Goal: Information Seeking & Learning: Compare options

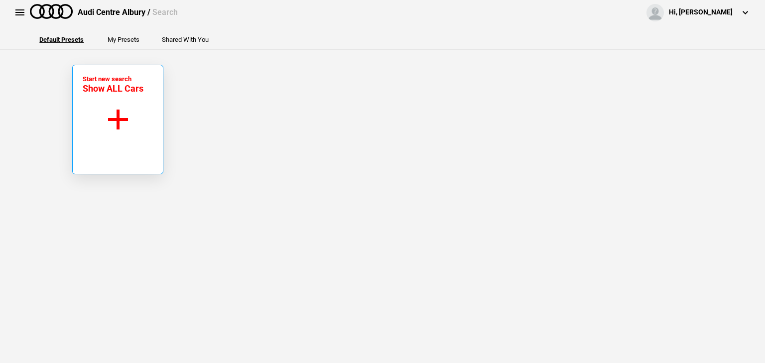
click at [140, 100] on button "Start new search Show ALL Cars" at bounding box center [117, 120] width 91 height 110
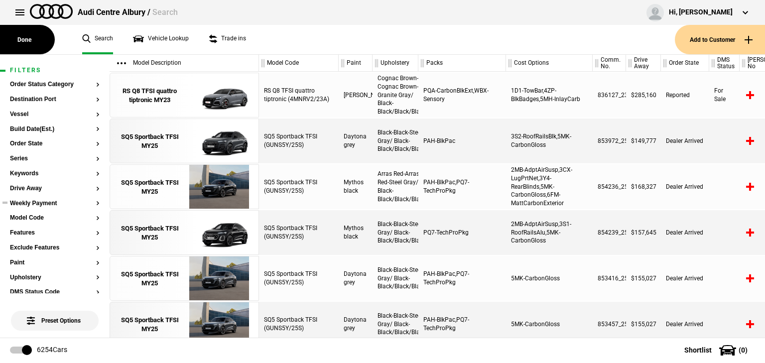
click at [29, 213] on ul at bounding box center [55, 213] width 90 height 4
click at [26, 222] on section "Model Code" at bounding box center [55, 222] width 90 height 15
click at [26, 219] on button "Model Code" at bounding box center [55, 218] width 90 height 7
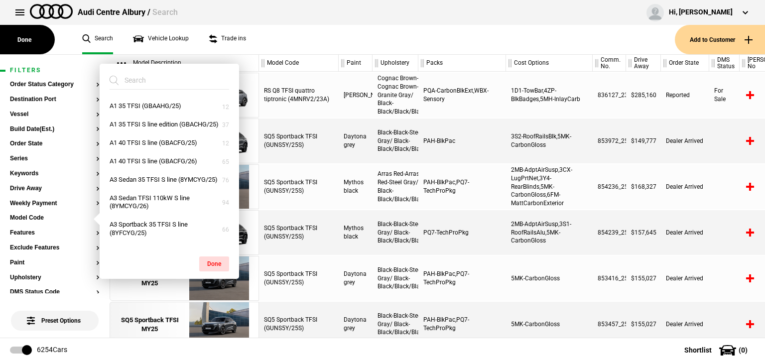
click at [142, 80] on input "search" at bounding box center [164, 80] width 108 height 18
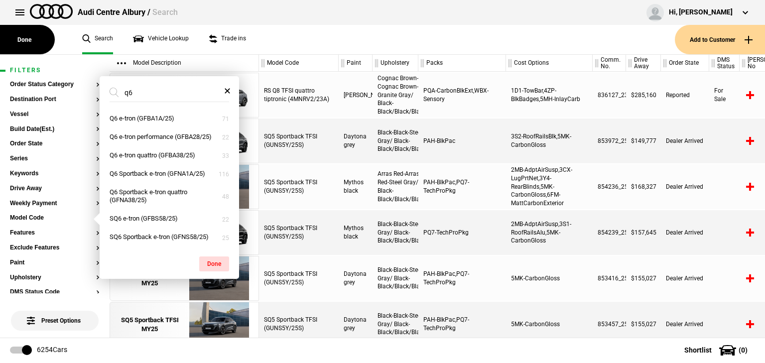
type input "q"
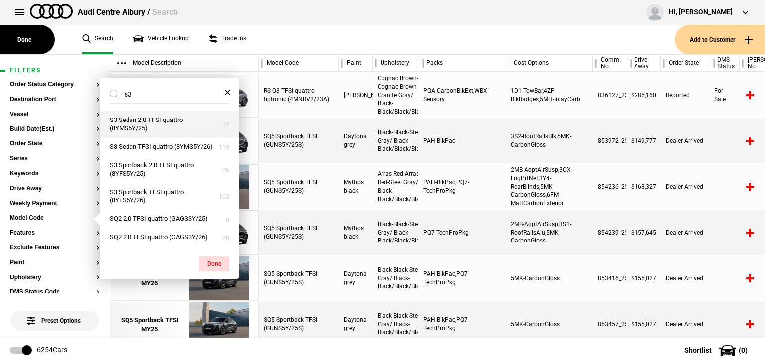
type input "s3"
click at [158, 130] on button "S3 Sedan 2.0 TFSI quattro (8YMS5Y/25)" at bounding box center [170, 124] width 140 height 27
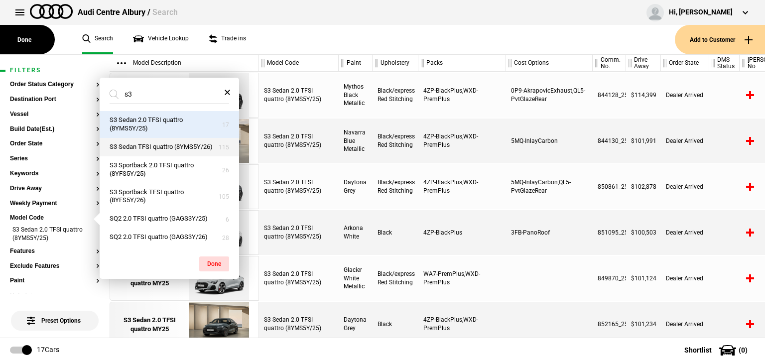
click at [158, 147] on button "S3 Sedan TFSI quattro (8YMS5Y/26)" at bounding box center [170, 147] width 140 height 18
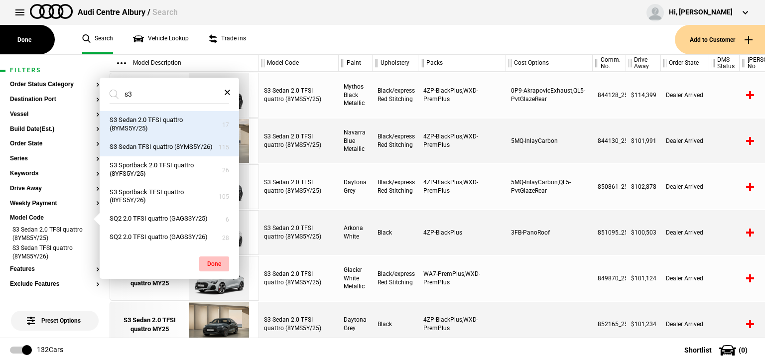
click at [214, 263] on button "Done" at bounding box center [214, 264] width 30 height 15
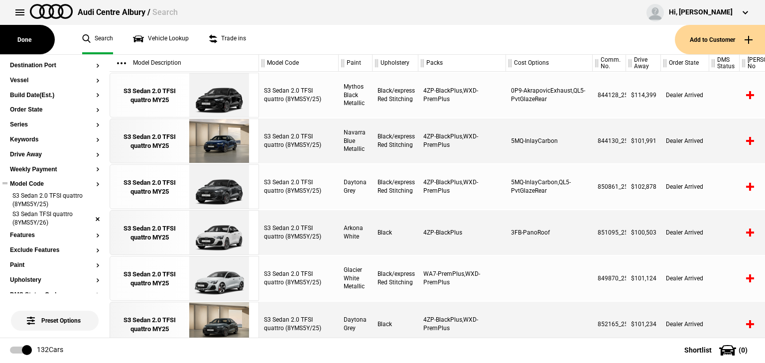
scroll to position [80, 0]
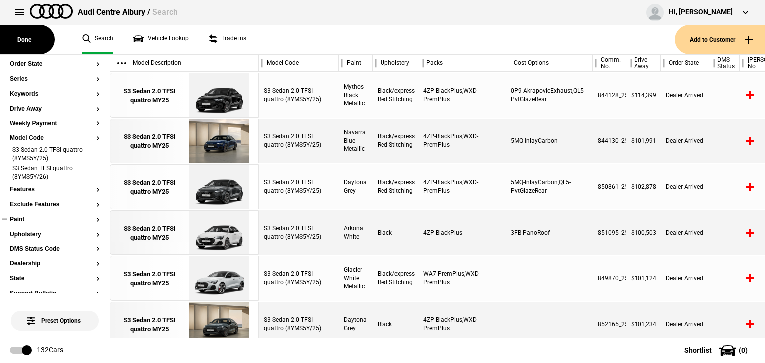
click at [19, 218] on button "Paint" at bounding box center [55, 219] width 90 height 7
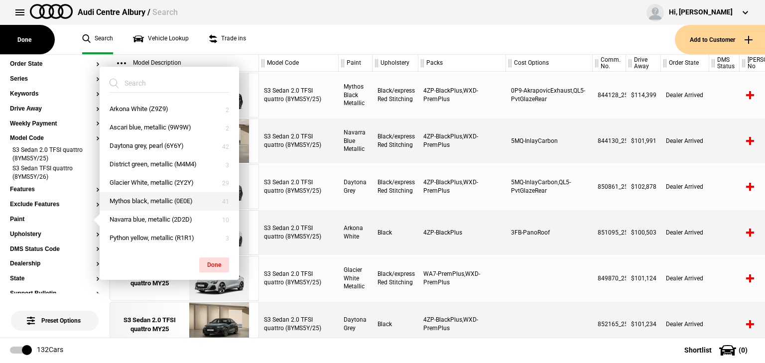
click at [127, 198] on button "Mythos black, metallic (0E0E)" at bounding box center [170, 201] width 140 height 18
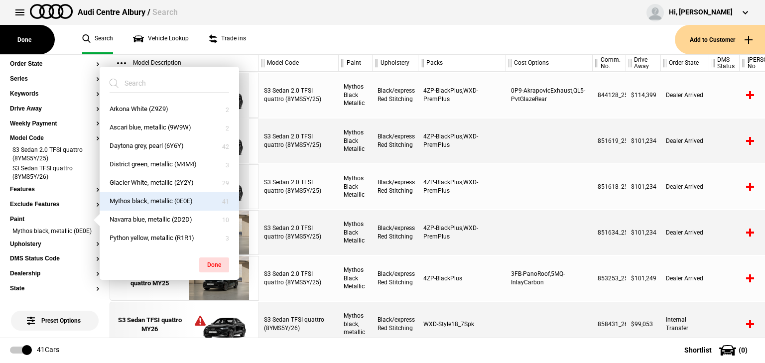
click at [312, 187] on div "S3 Sedan 2.0 TFSI quattro (8YMS5Y/25)" at bounding box center [299, 186] width 80 height 45
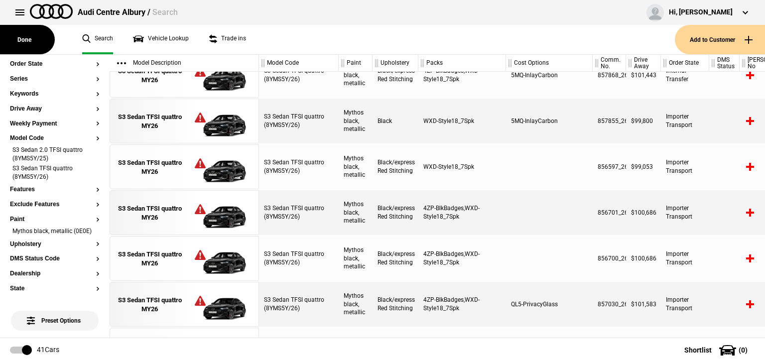
scroll to position [522, 0]
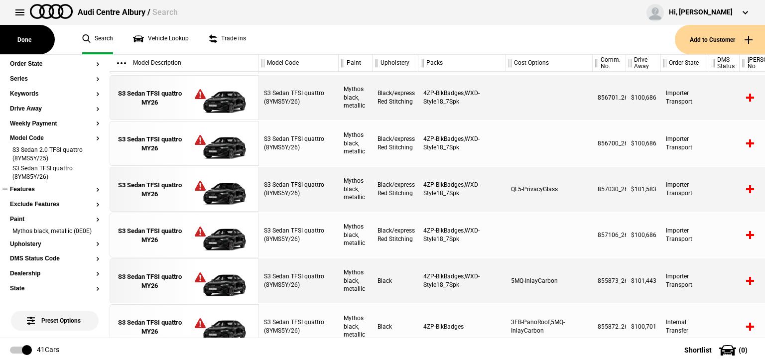
click at [33, 190] on button "Features" at bounding box center [55, 189] width 90 height 7
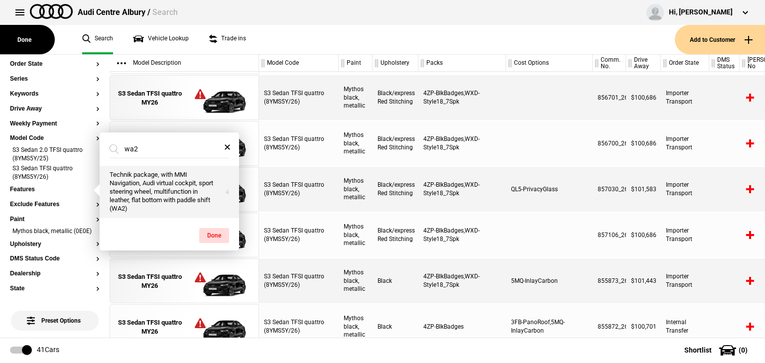
type input "wa2"
click at [165, 195] on button "Technik package, with MMI Navigation, Audi virtual cockpit, sport steering whee…" at bounding box center [170, 192] width 140 height 52
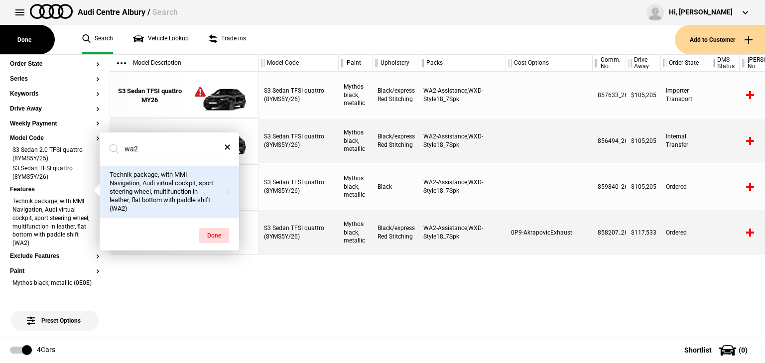
drag, startPoint x: 382, startPoint y: 297, endPoint x: 387, endPoint y: 305, distance: 9.4
click at [383, 298] on div "S3 Sedan TFSI quattro (8YMS5Y/26) Mythos black, metallic Black/express Red Stit…" at bounding box center [512, 205] width 506 height 266
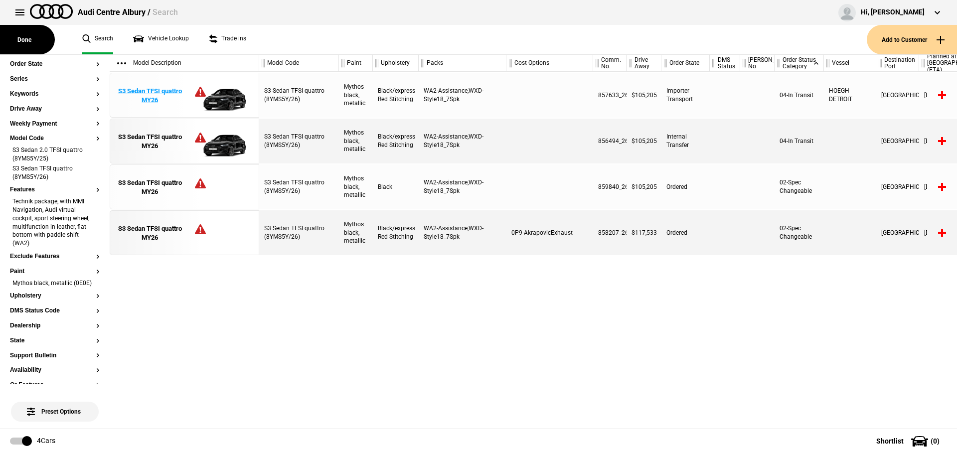
click at [166, 99] on div "S3 Sedan TFSI quattro MY26" at bounding box center [149, 96] width 69 height 18
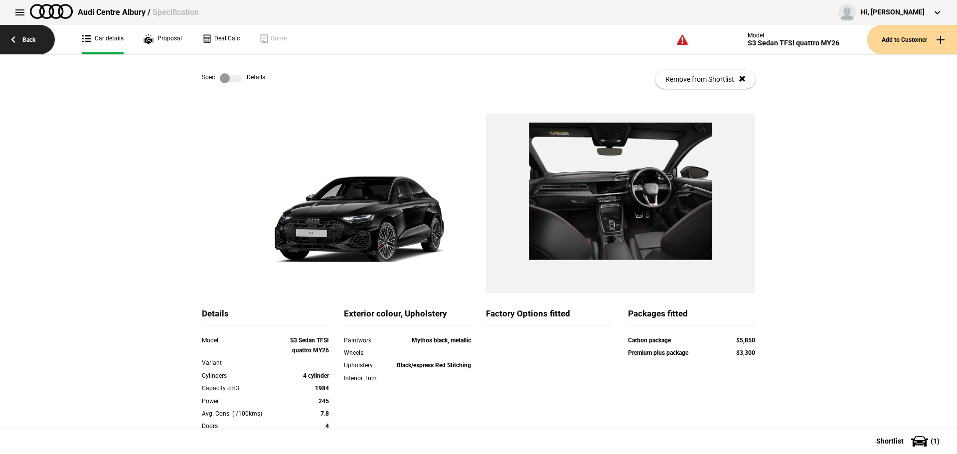
click at [29, 35] on link "Back" at bounding box center [27, 39] width 55 height 29
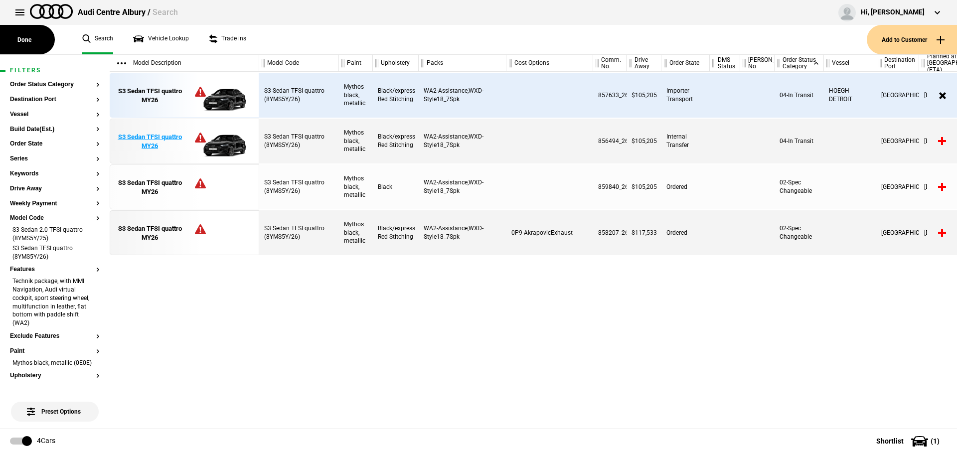
click at [179, 141] on div "S3 Sedan TFSI quattro MY26" at bounding box center [149, 142] width 69 height 18
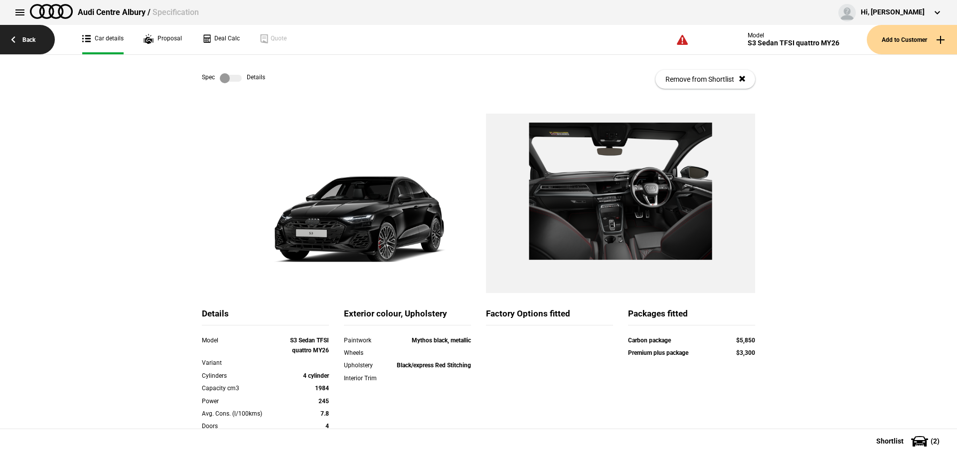
click at [17, 34] on link "Back" at bounding box center [27, 39] width 55 height 29
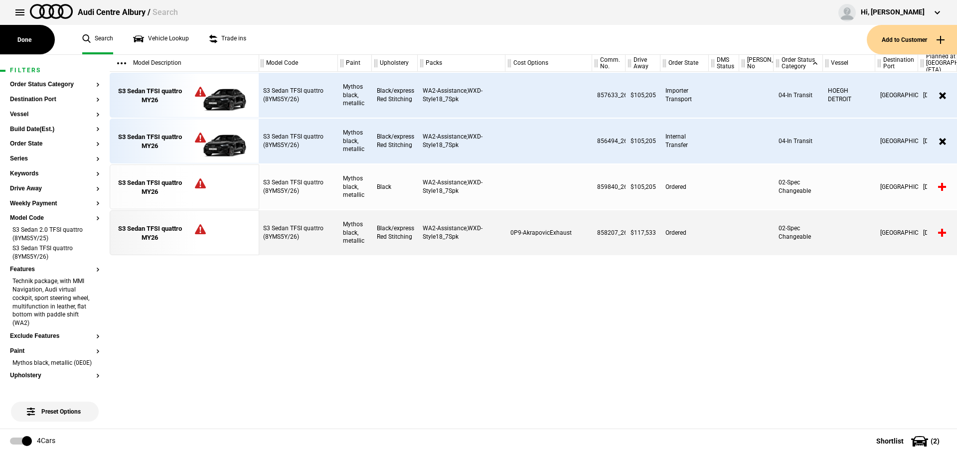
scroll to position [0, 1]
click at [90, 302] on li "Technik package, with MMI Navigation, Audi virtual cockpit, sport steering whee…" at bounding box center [55, 303] width 90 height 52
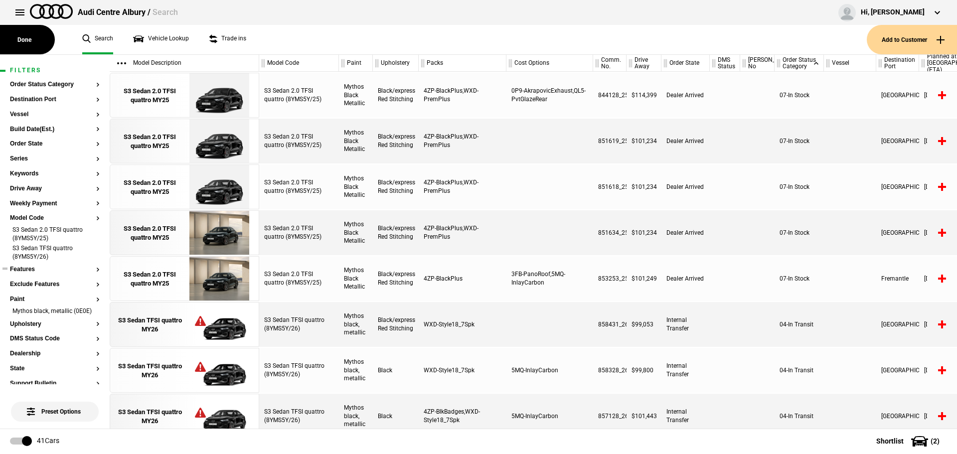
click at [57, 269] on button "Features" at bounding box center [55, 269] width 90 height 7
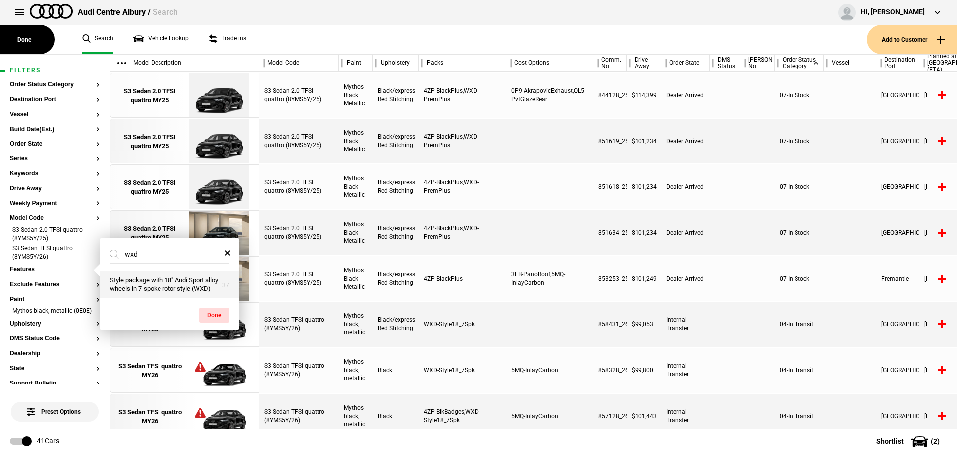
type input "wxd"
click at [146, 273] on button "Style package with 18" Audi Sport alloy wheels in 7-spoke rotor style (WXD)" at bounding box center [170, 284] width 140 height 27
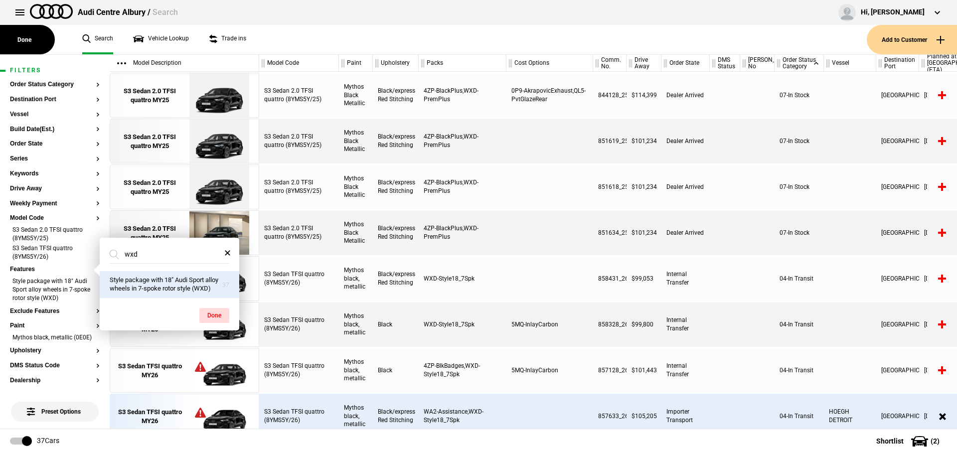
click at [647, 261] on div "$99,053" at bounding box center [643, 278] width 35 height 45
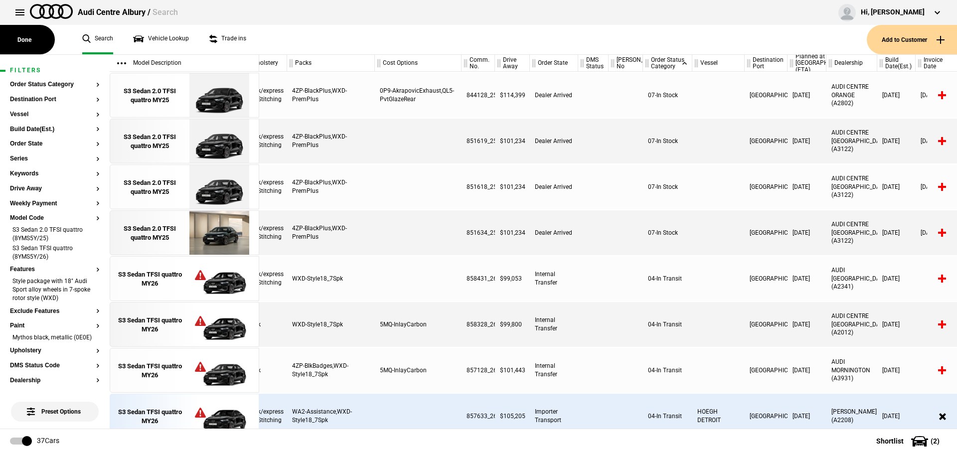
scroll to position [0, 133]
click at [171, 219] on link "S3 Sedan 2.0 TFSI quattro MY25" at bounding box center [149, 233] width 69 height 45
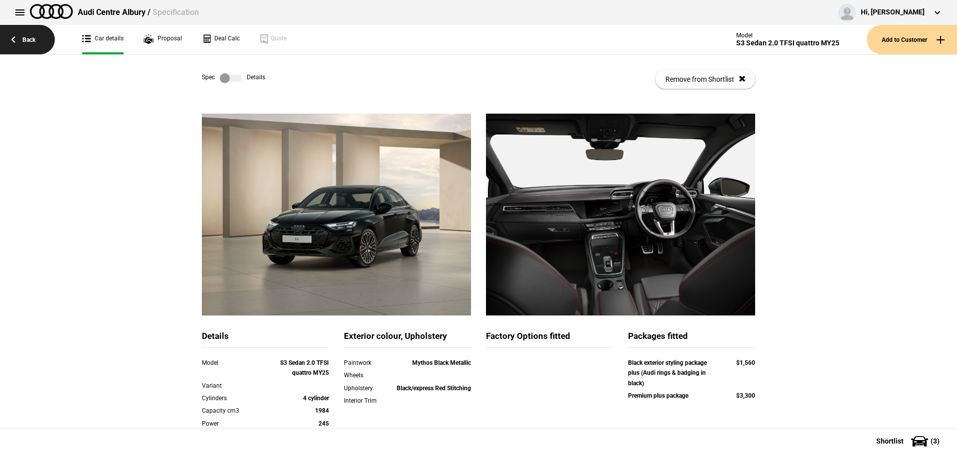
click at [36, 42] on link "Back" at bounding box center [27, 39] width 55 height 29
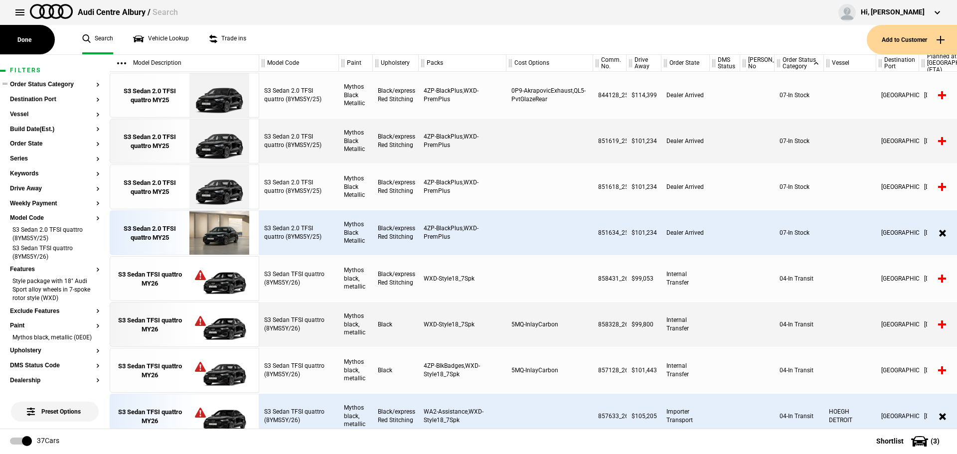
scroll to position [0, 133]
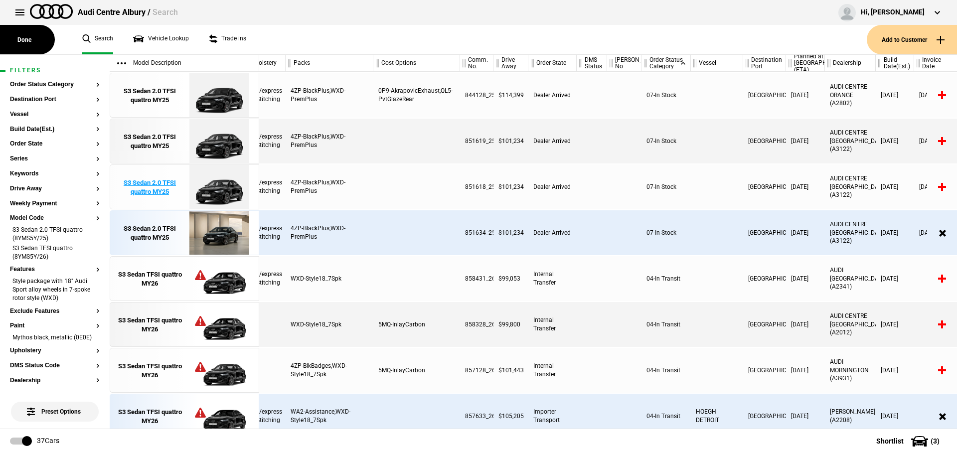
click at [142, 183] on div "S3 Sedan 2.0 TFSI quattro MY25" at bounding box center [149, 187] width 69 height 18
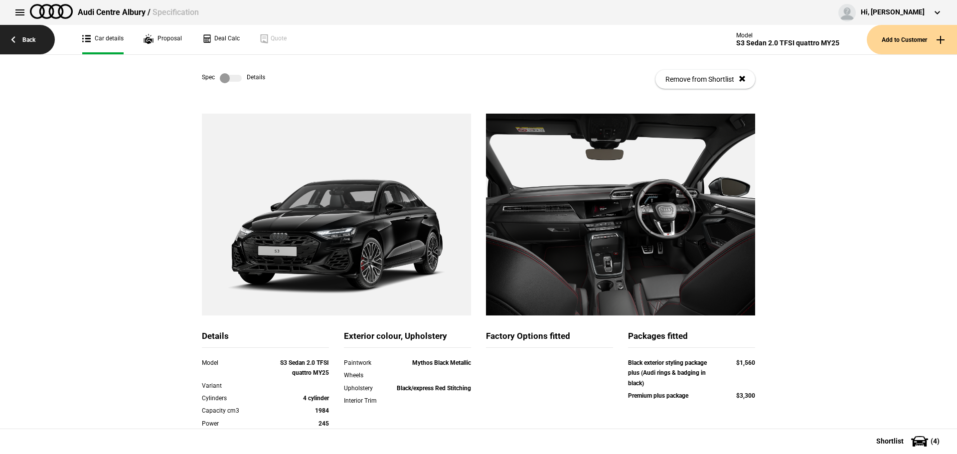
click at [34, 42] on link "Back" at bounding box center [27, 39] width 55 height 29
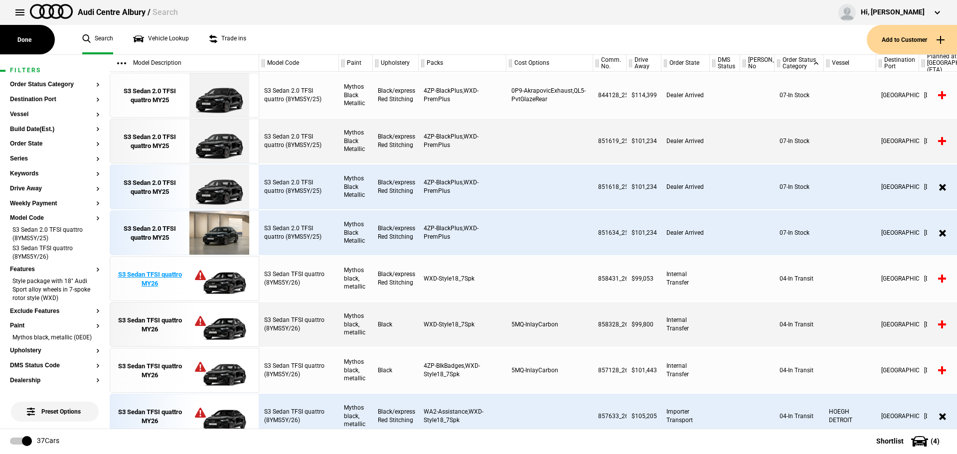
scroll to position [0, 133]
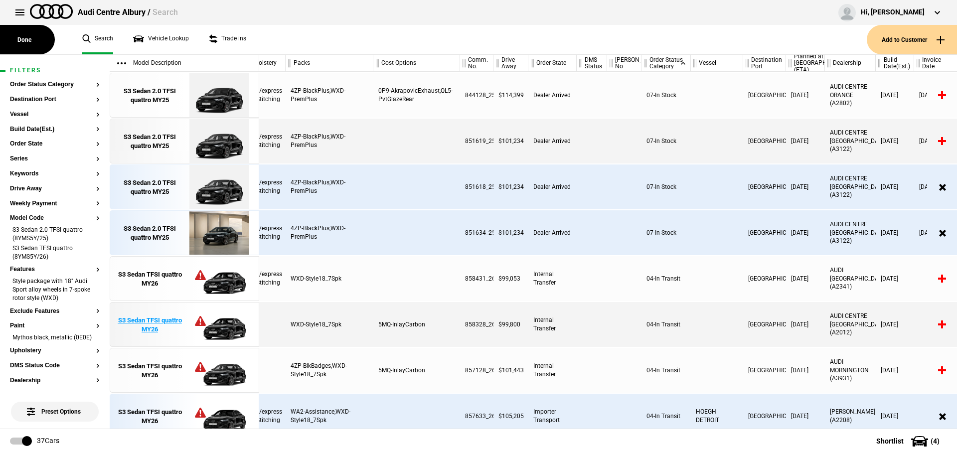
click at [163, 324] on div "S3 Sedan TFSI quattro MY26" at bounding box center [149, 325] width 69 height 18
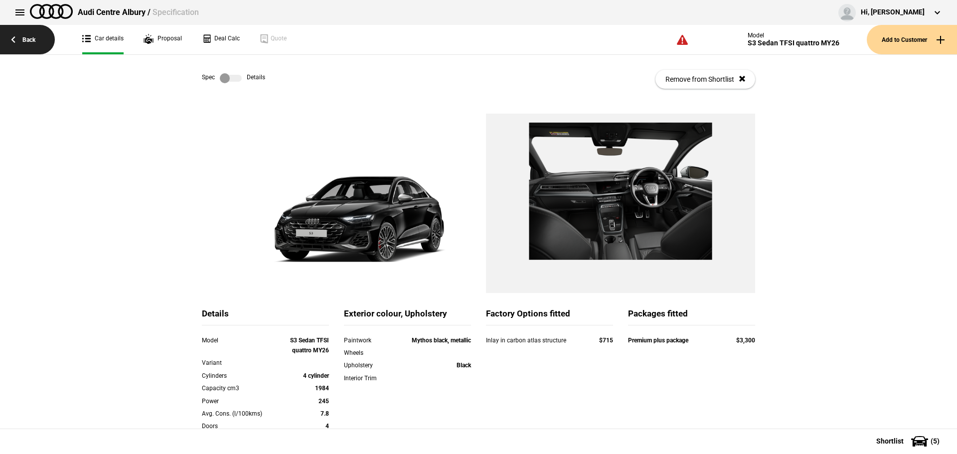
click at [21, 33] on link "Back" at bounding box center [27, 39] width 55 height 29
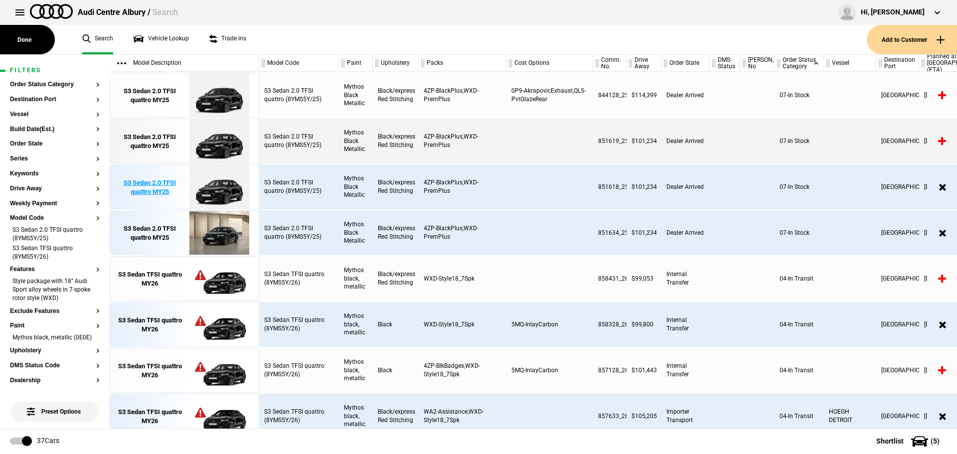
scroll to position [0, 133]
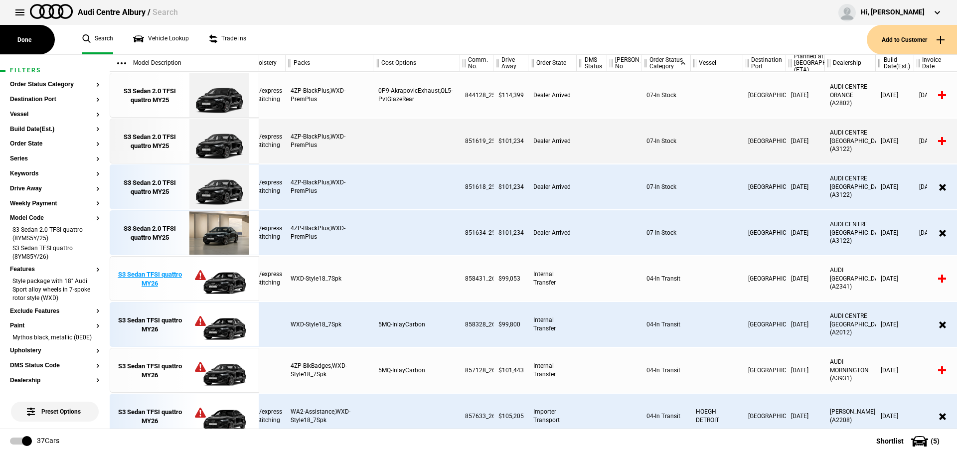
click at [134, 288] on link "S3 Sedan TFSI quattro MY26" at bounding box center [149, 279] width 69 height 45
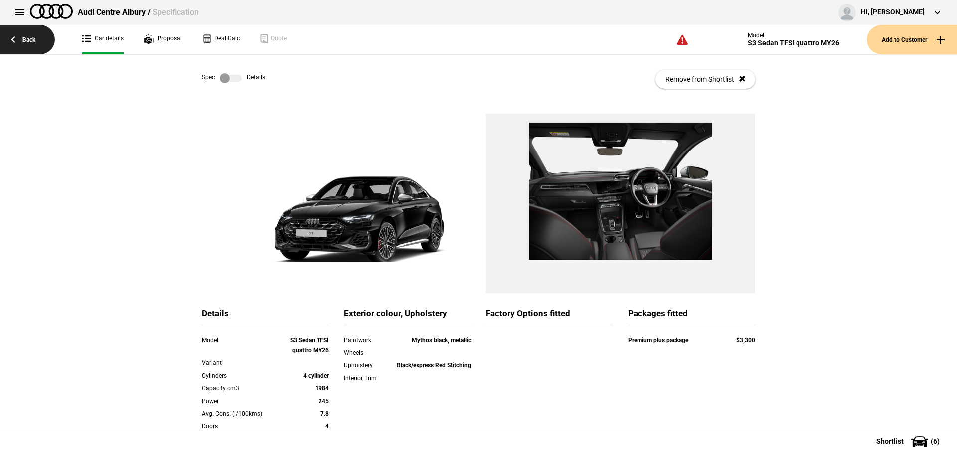
click at [17, 39] on link "Back" at bounding box center [27, 39] width 55 height 29
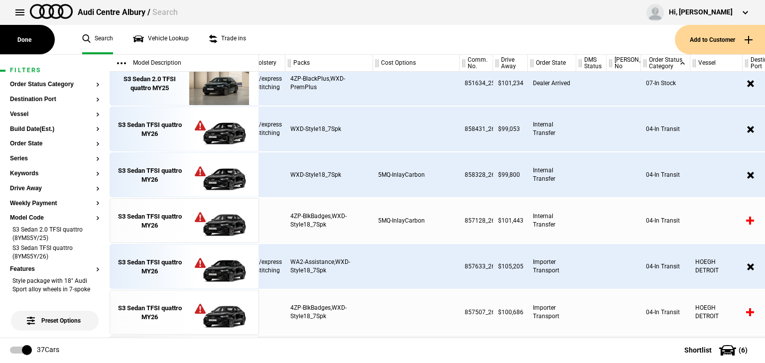
scroll to position [468, 133]
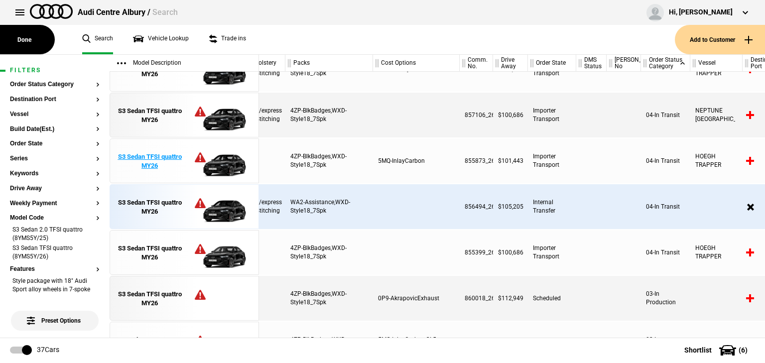
click at [151, 159] on div "S3 Sedan TFSI quattro MY26" at bounding box center [149, 161] width 69 height 18
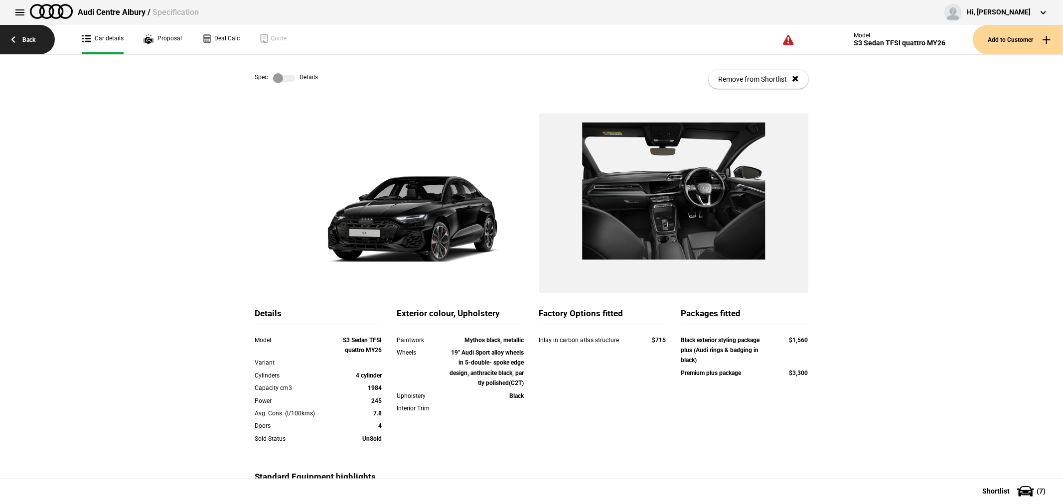
click at [18, 39] on link "Back" at bounding box center [27, 39] width 55 height 29
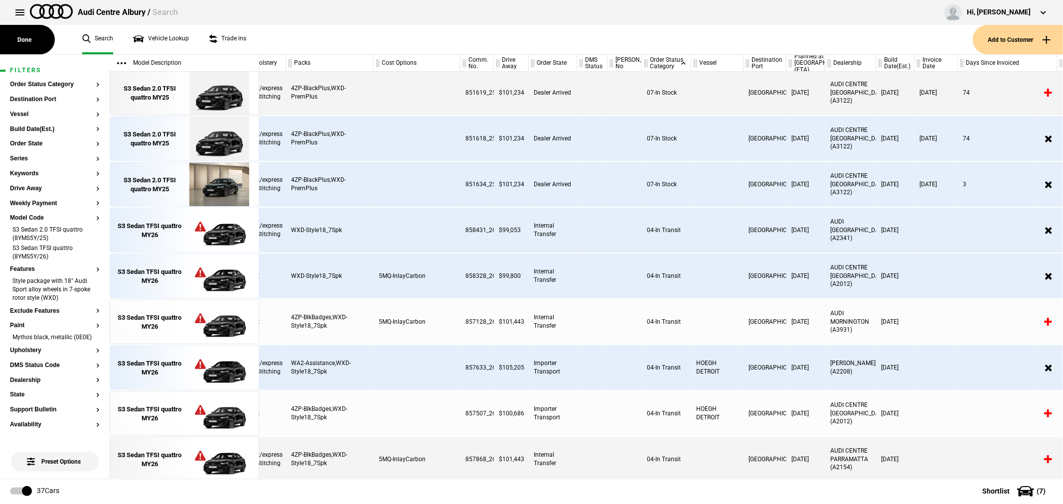
scroll to position [287, 133]
